Goal: Task Accomplishment & Management: Use online tool/utility

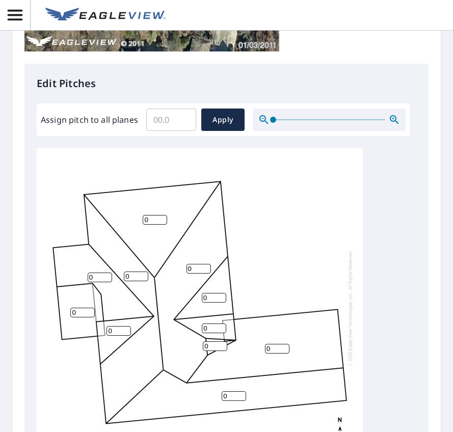
scroll to position [357, 0]
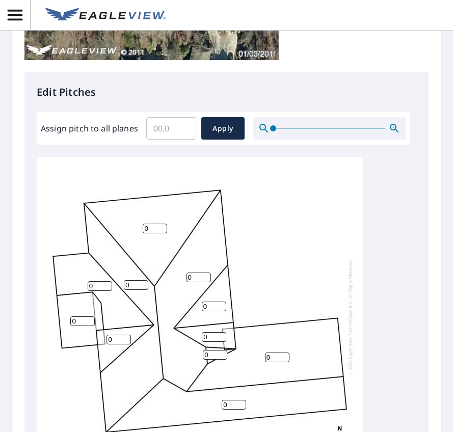
click at [160, 126] on input "Assign pitch to all planes" at bounding box center [171, 128] width 50 height 29
type input "10"
click at [225, 124] on span "Apply" at bounding box center [222, 128] width 27 height 13
type input "10"
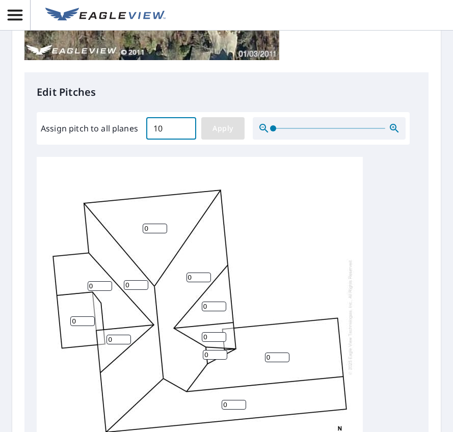
type input "10"
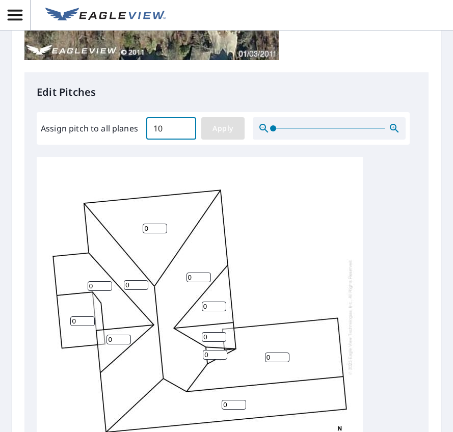
type input "10"
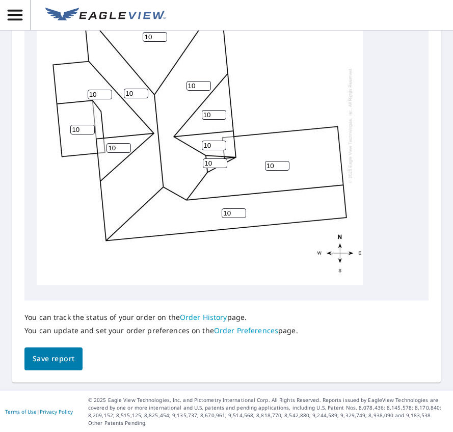
scroll to position [576, 0]
click at [54, 357] on span "Save report" at bounding box center [54, 359] width 42 height 13
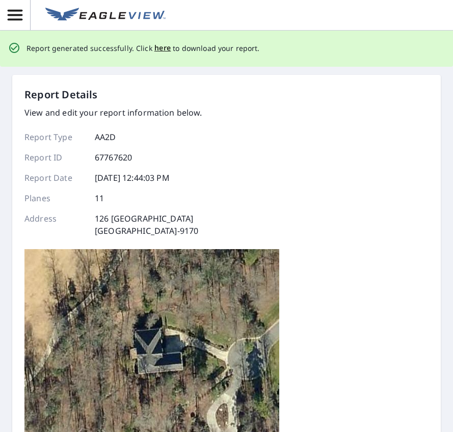
scroll to position [0, 0]
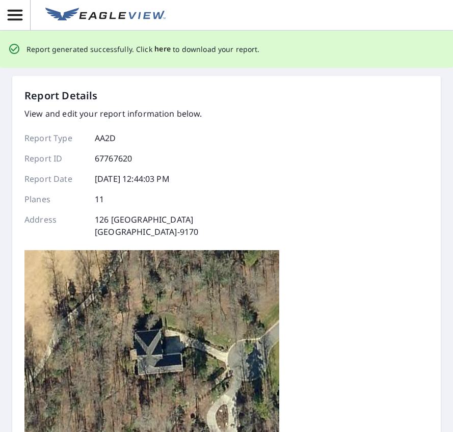
click at [156, 48] on span "here" at bounding box center [162, 49] width 17 height 13
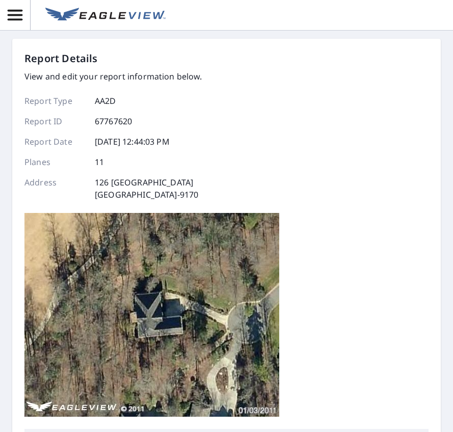
click at [356, 249] on div "Report Details View and edit your report information below. Report Type AA2D Re…" at bounding box center [226, 240] width 404 height 378
